Goal: Task Accomplishment & Management: Complete application form

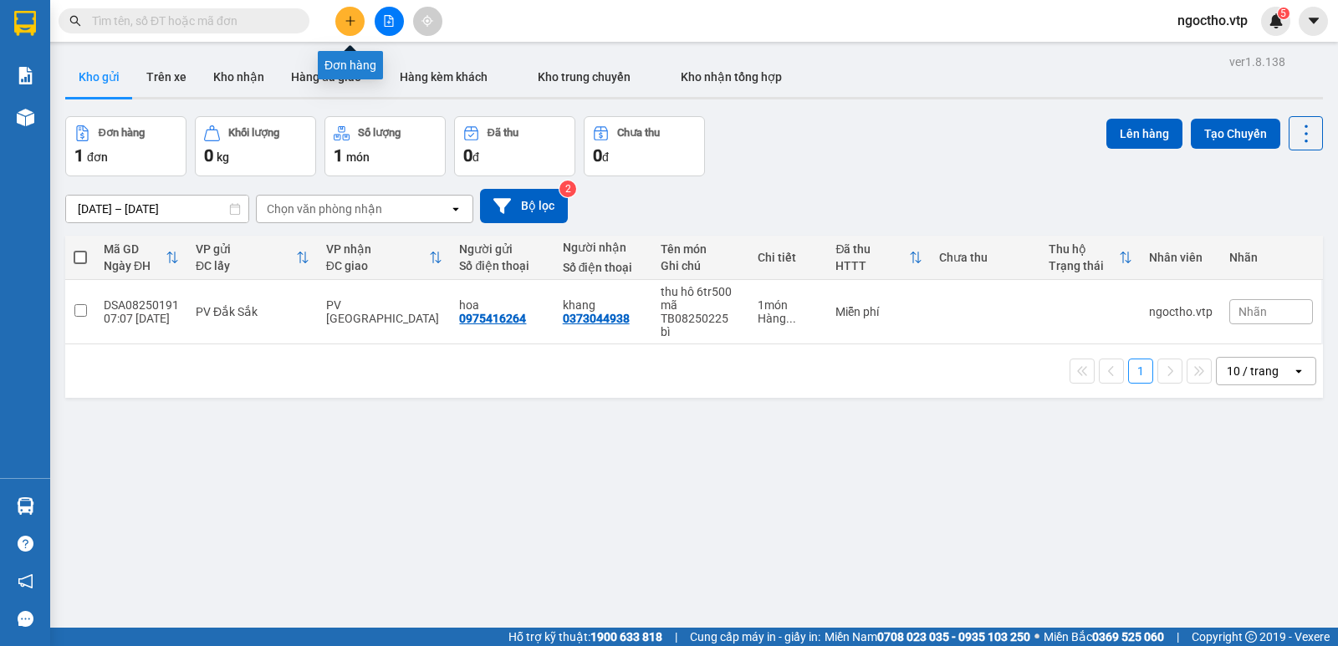
click at [346, 18] on icon "plus" at bounding box center [351, 21] width 12 height 12
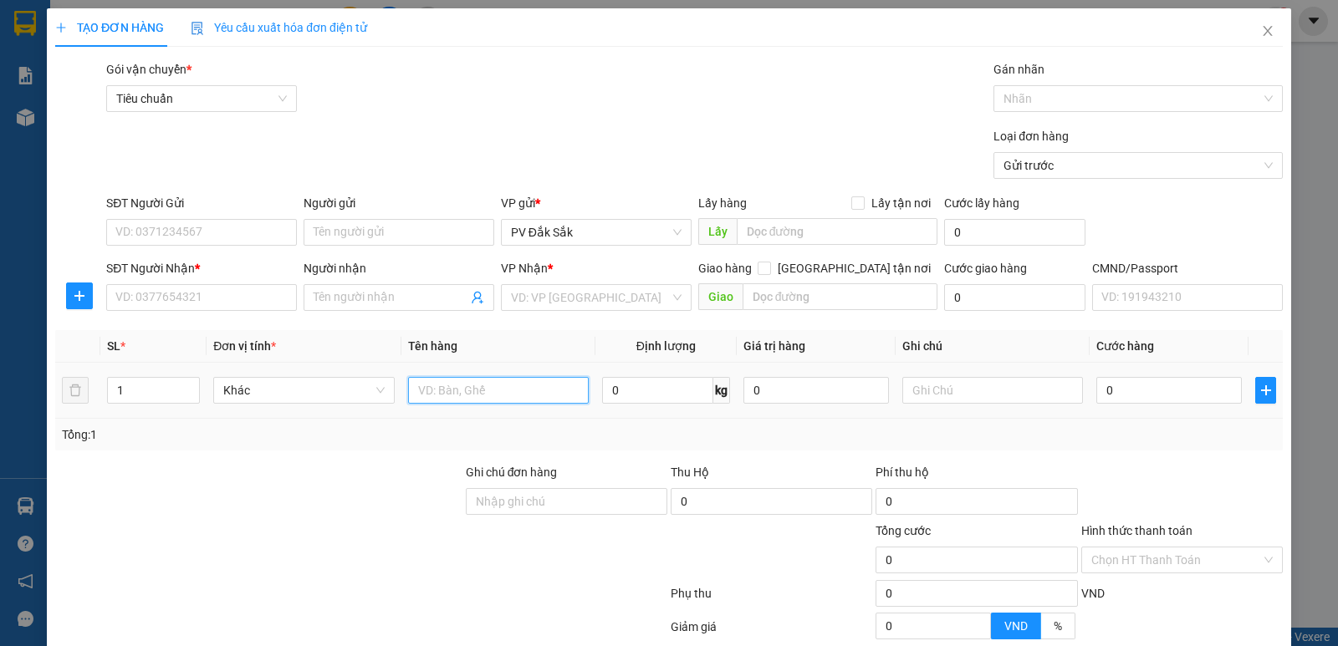
click at [439, 387] on input "text" at bounding box center [498, 390] width 181 height 27
type input "gạo"
click at [902, 396] on input "text" at bounding box center [992, 390] width 181 height 27
type input "túm"
click at [136, 375] on div "1" at bounding box center [153, 390] width 93 height 33
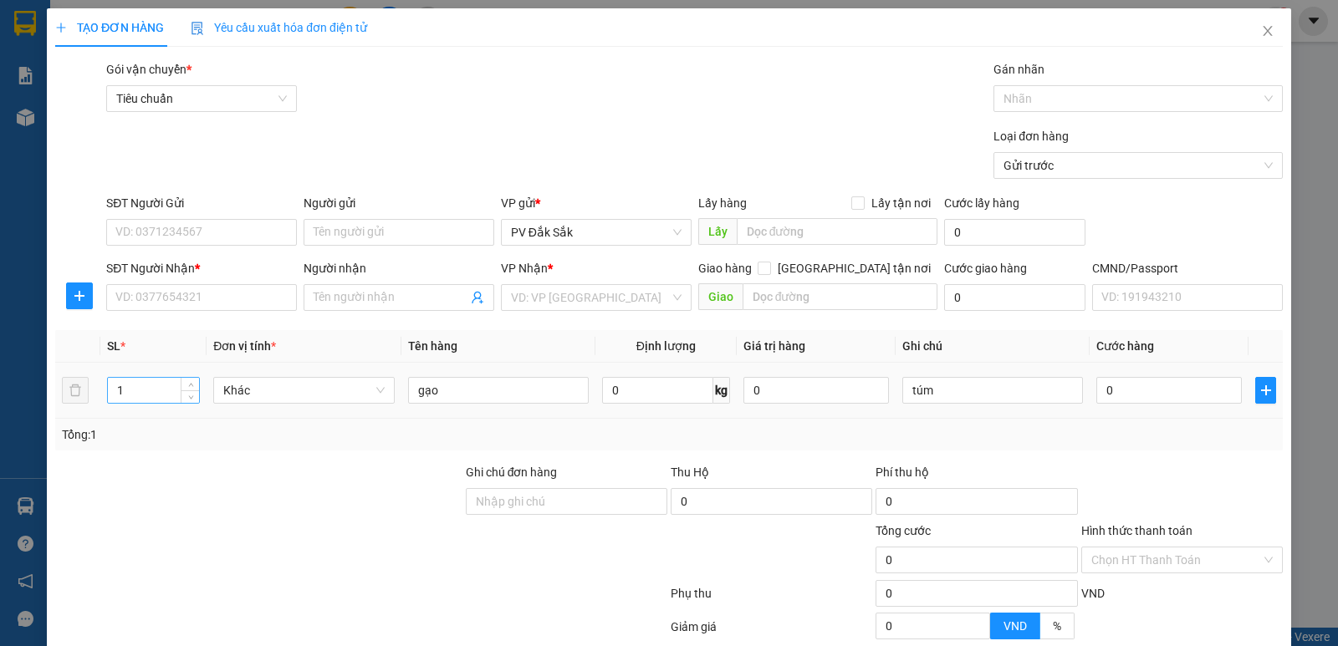
click at [124, 383] on input "1" at bounding box center [153, 390] width 91 height 25
type input "2"
click at [1116, 398] on input "0" at bounding box center [1169, 390] width 146 height 27
type input "8"
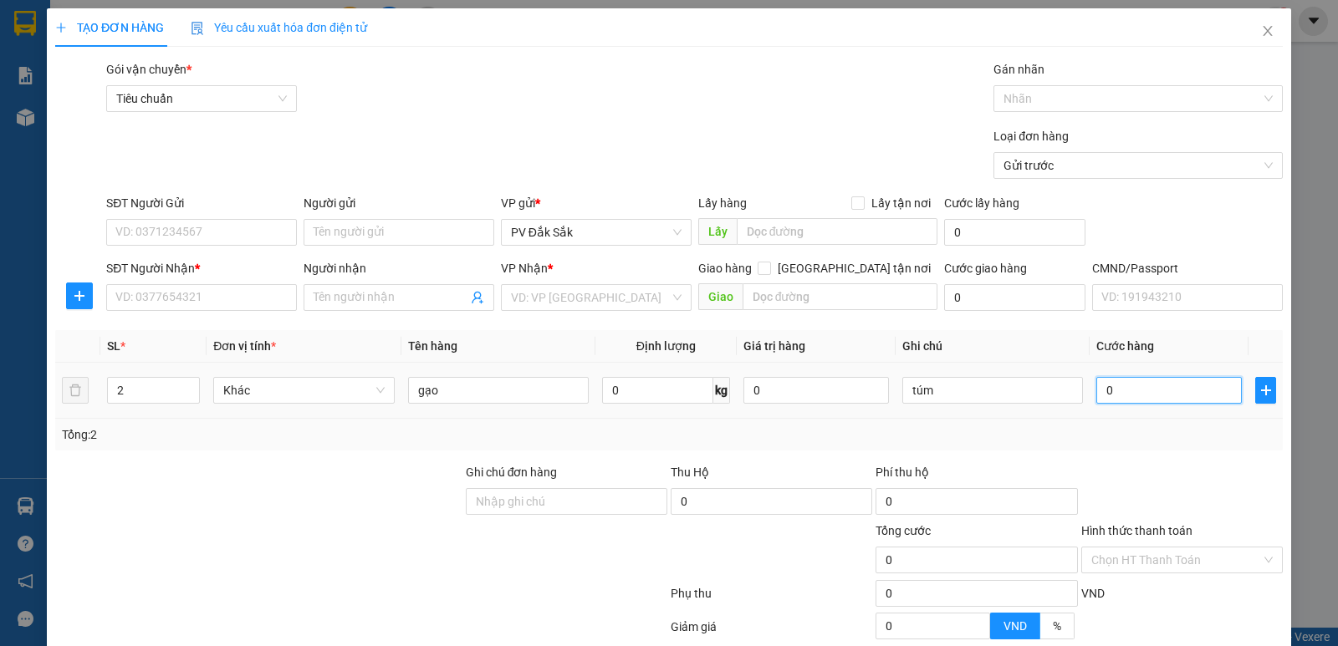
type input "8"
type input "80"
type input "800"
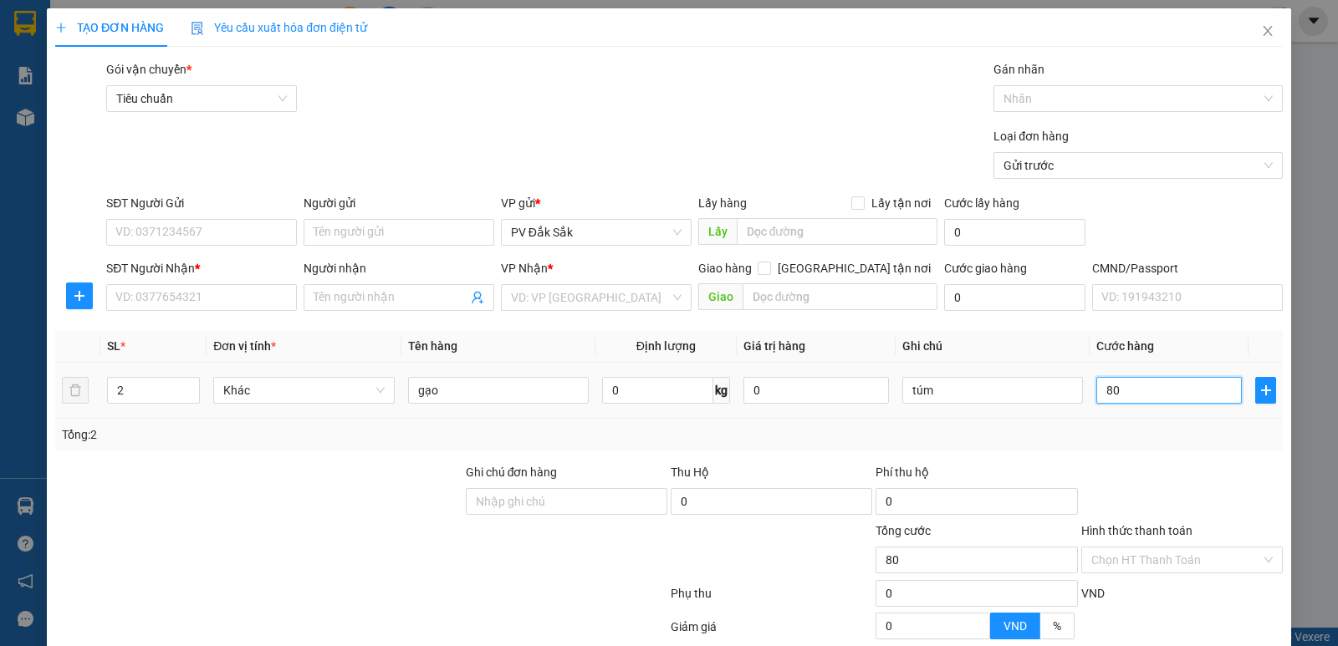
type input "800"
type input "8.000"
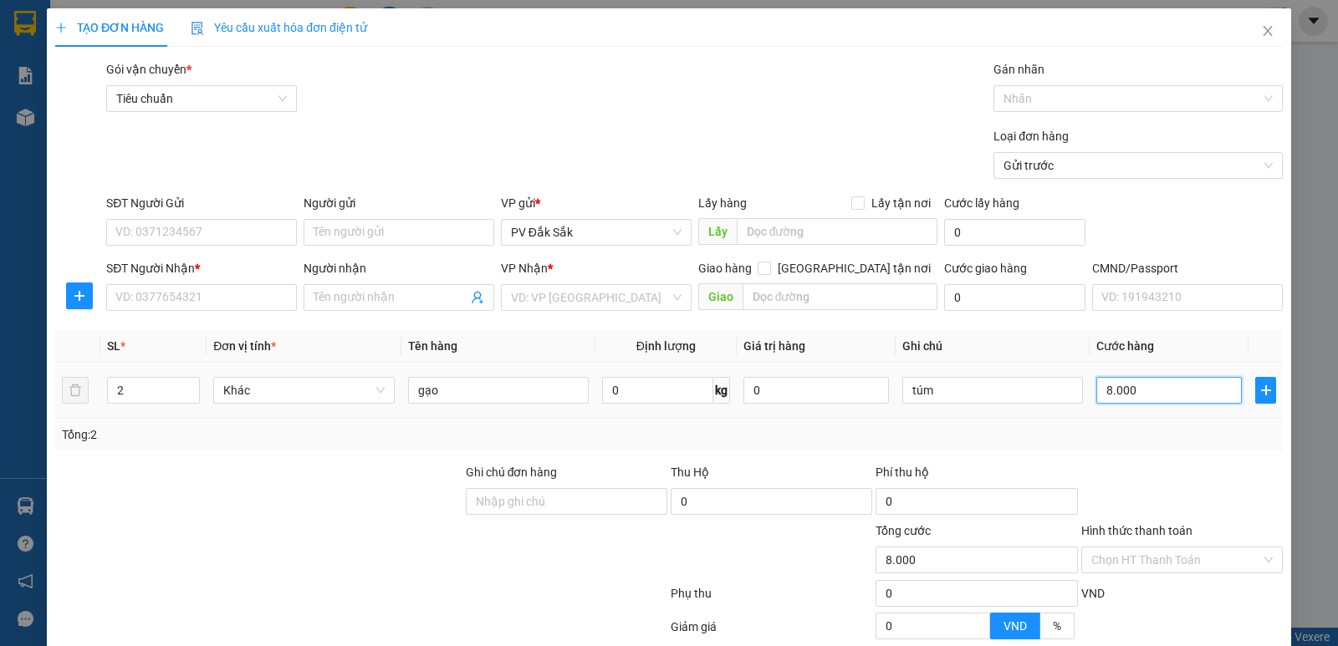
type input "80.000"
type input "800.000"
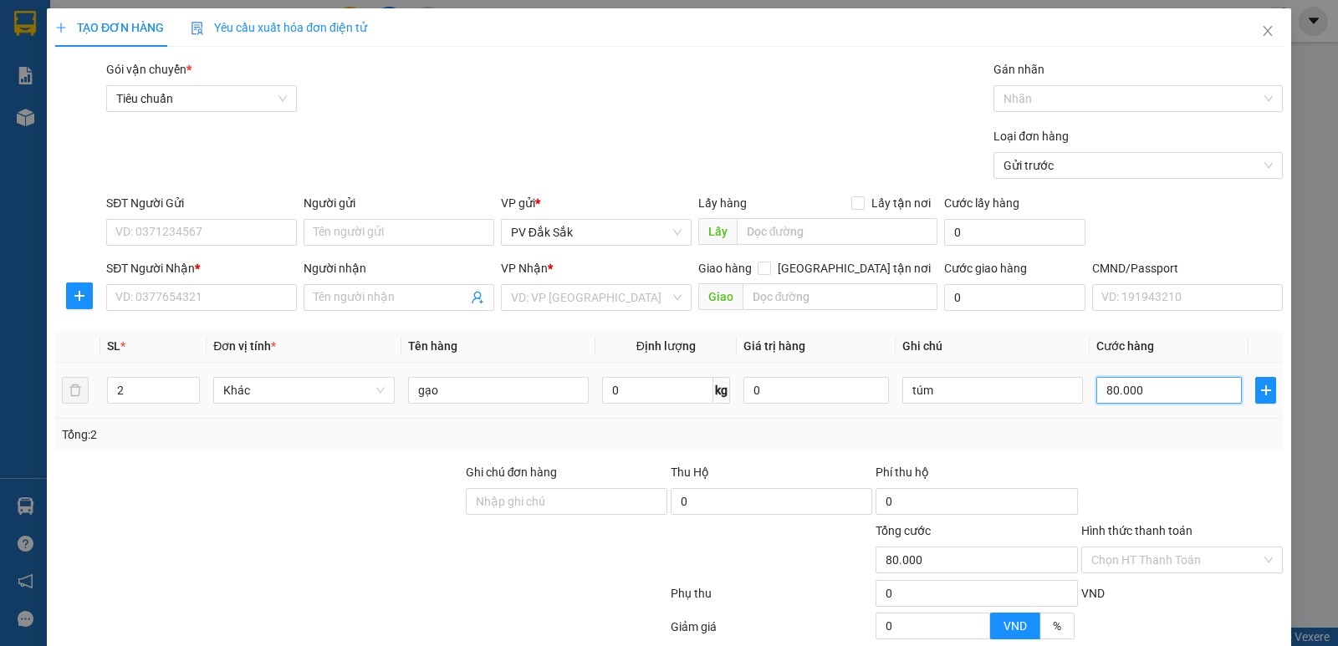
type input "800.000"
type input "80.000"
type input "8.000"
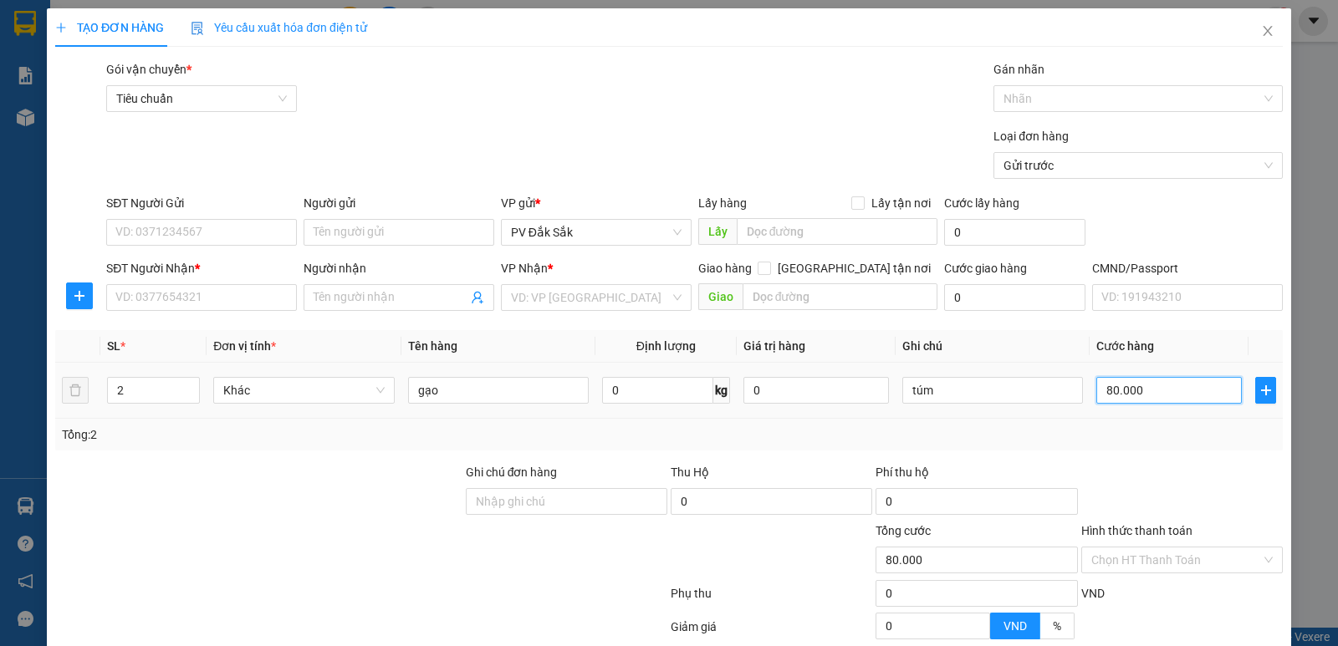
type input "8.000"
type input "800"
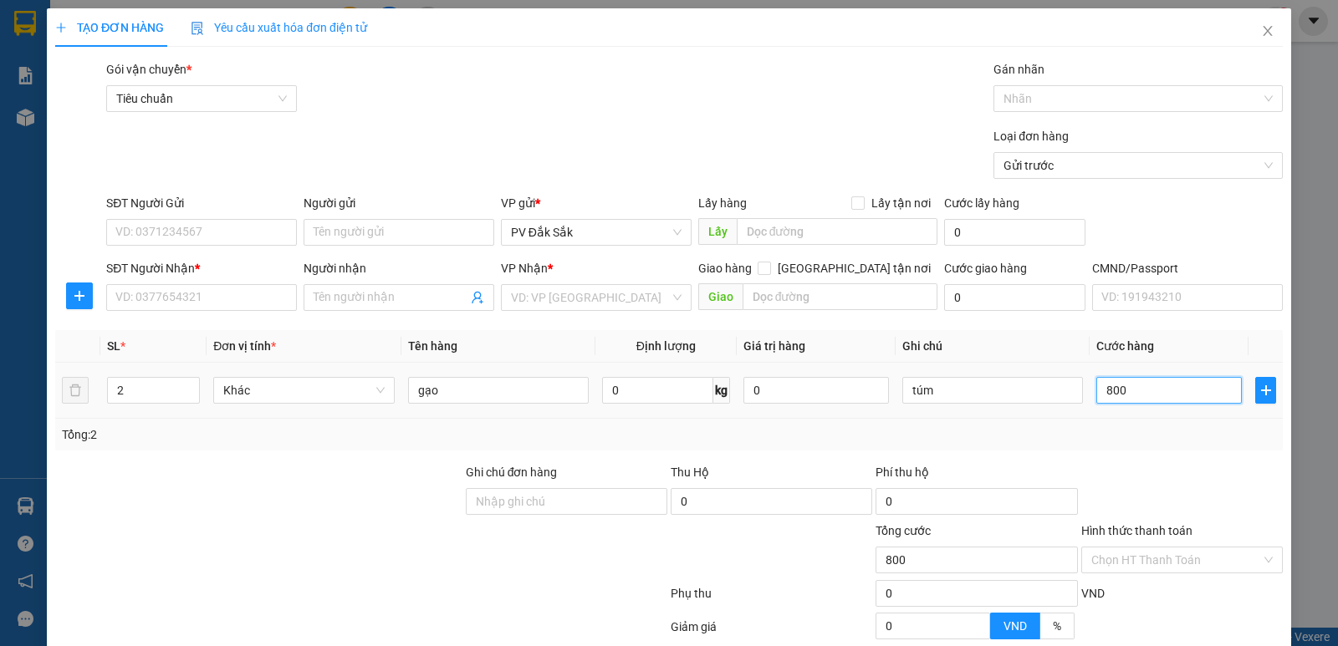
type input "80"
type input "8"
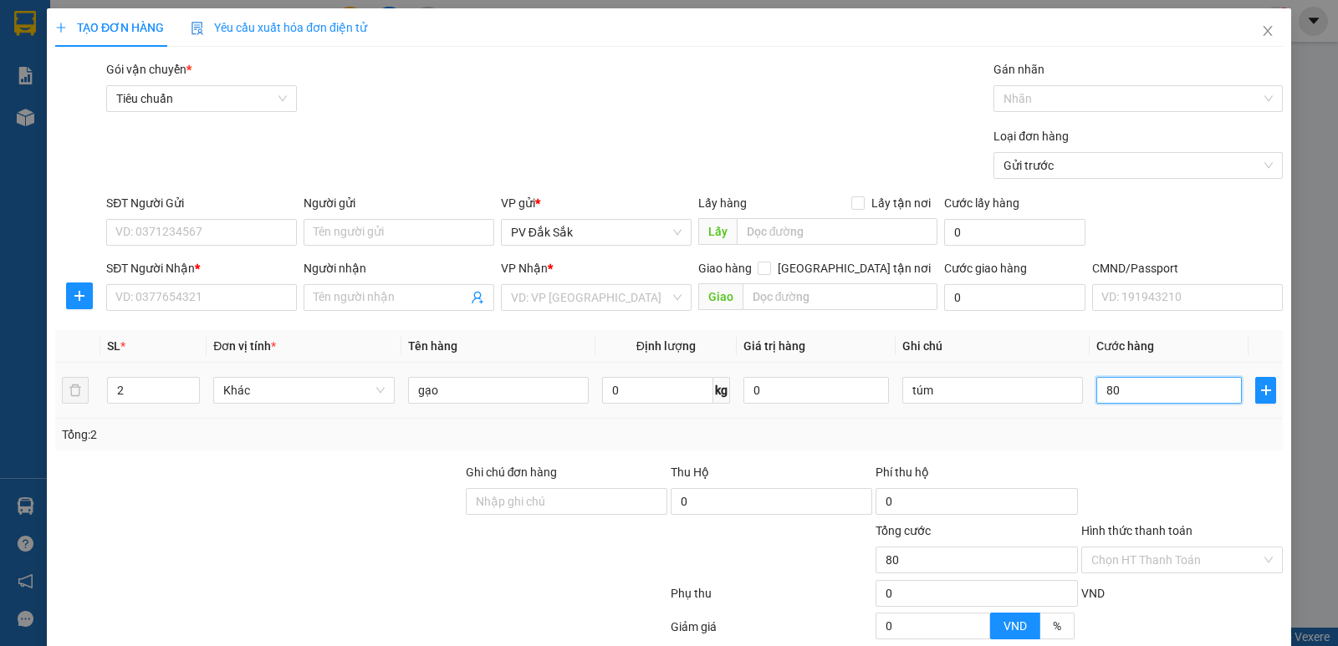
type input "8"
type input "0"
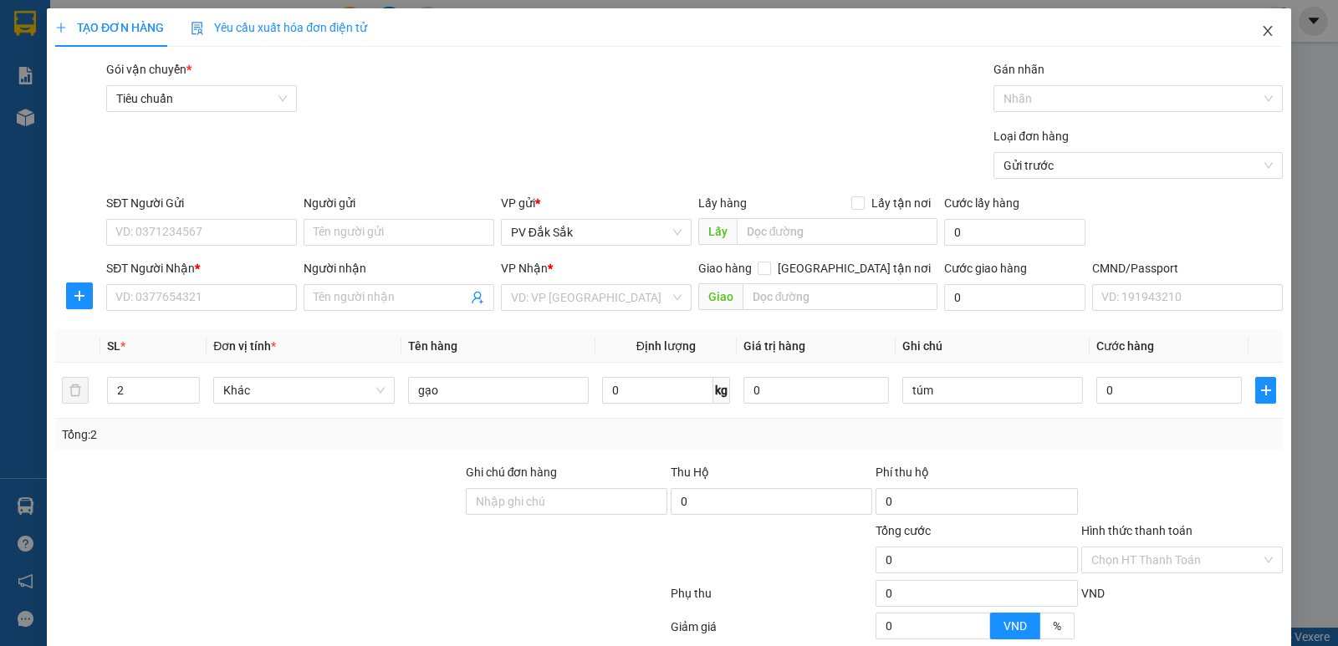
click at [1261, 25] on icon "close" at bounding box center [1267, 30] width 13 height 13
